Goal: Unclear

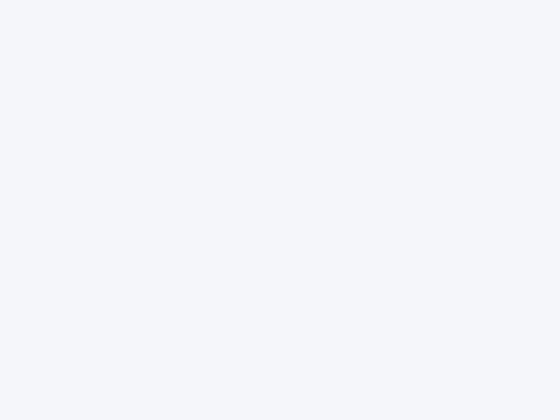
click at [280, 210] on div at bounding box center [280, 210] width 560 height 420
